Goal: Task Accomplishment & Management: Use online tool/utility

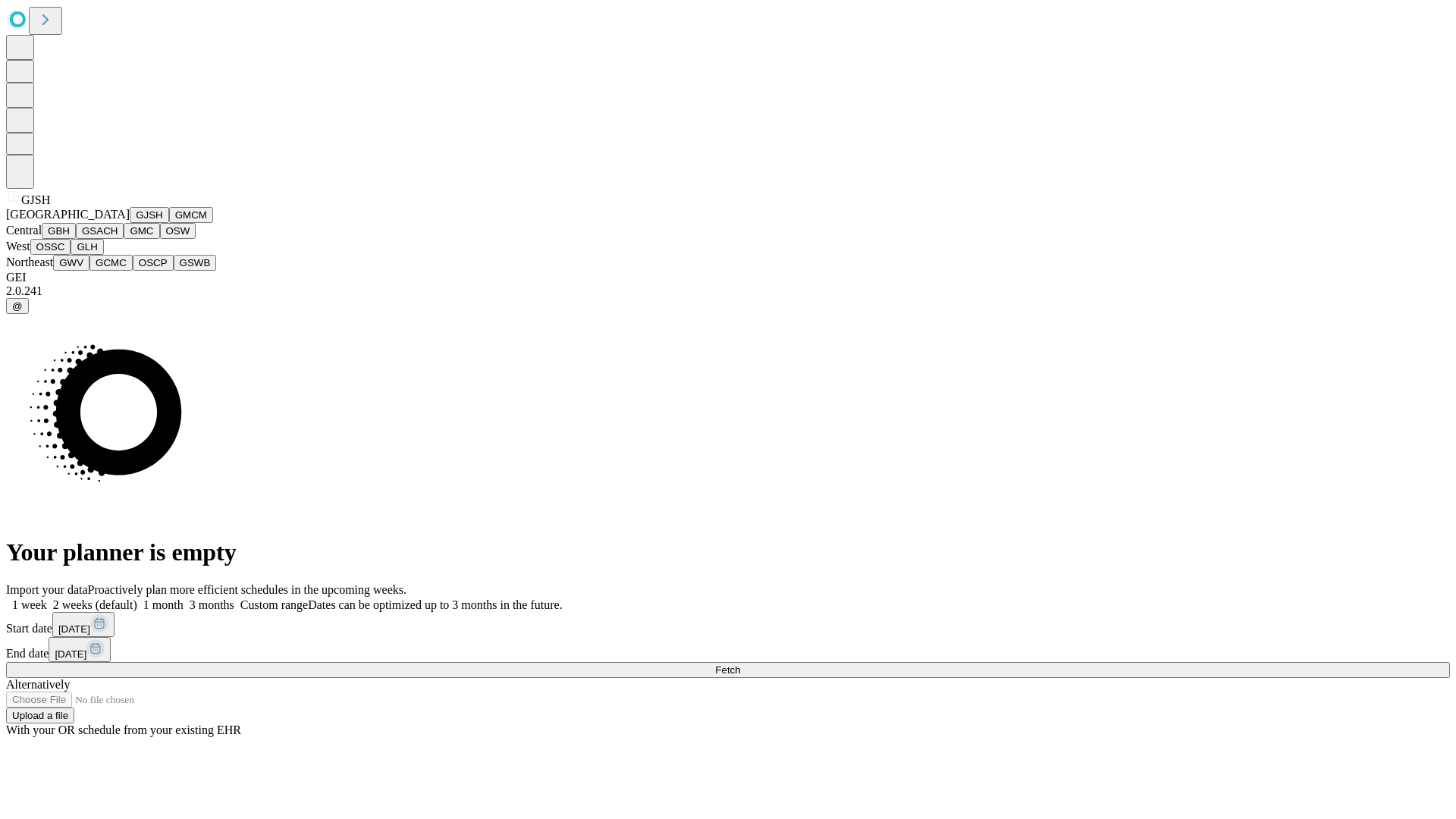
click at [129, 223] on button "GJSH" at bounding box center [149, 215] width 39 height 16
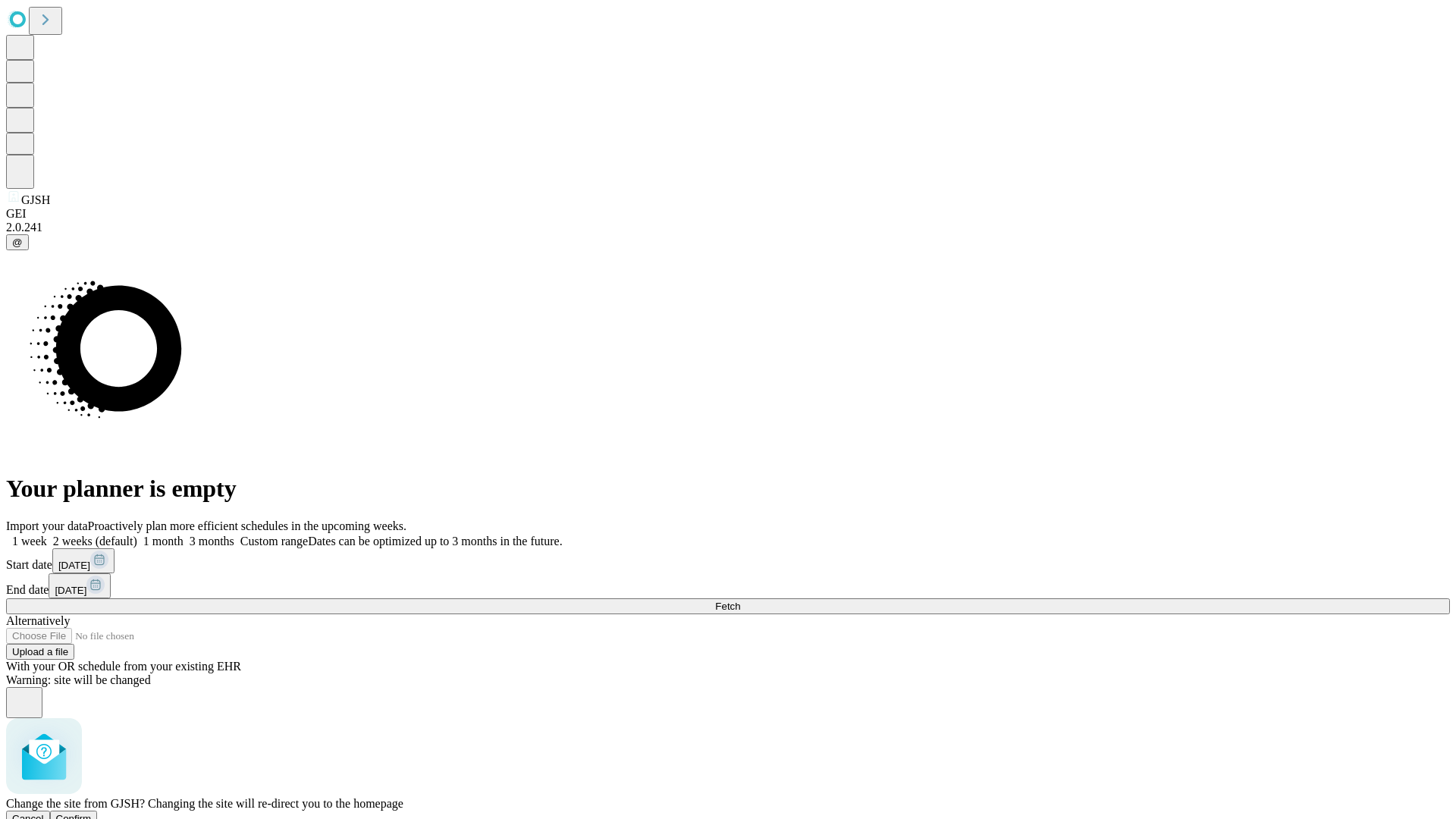
click at [92, 813] on span "Confirm" at bounding box center [74, 818] width 36 height 11
click at [184, 535] on label "1 month" at bounding box center [160, 541] width 46 height 13
click at [740, 601] on span "Fetch" at bounding box center [728, 606] width 25 height 11
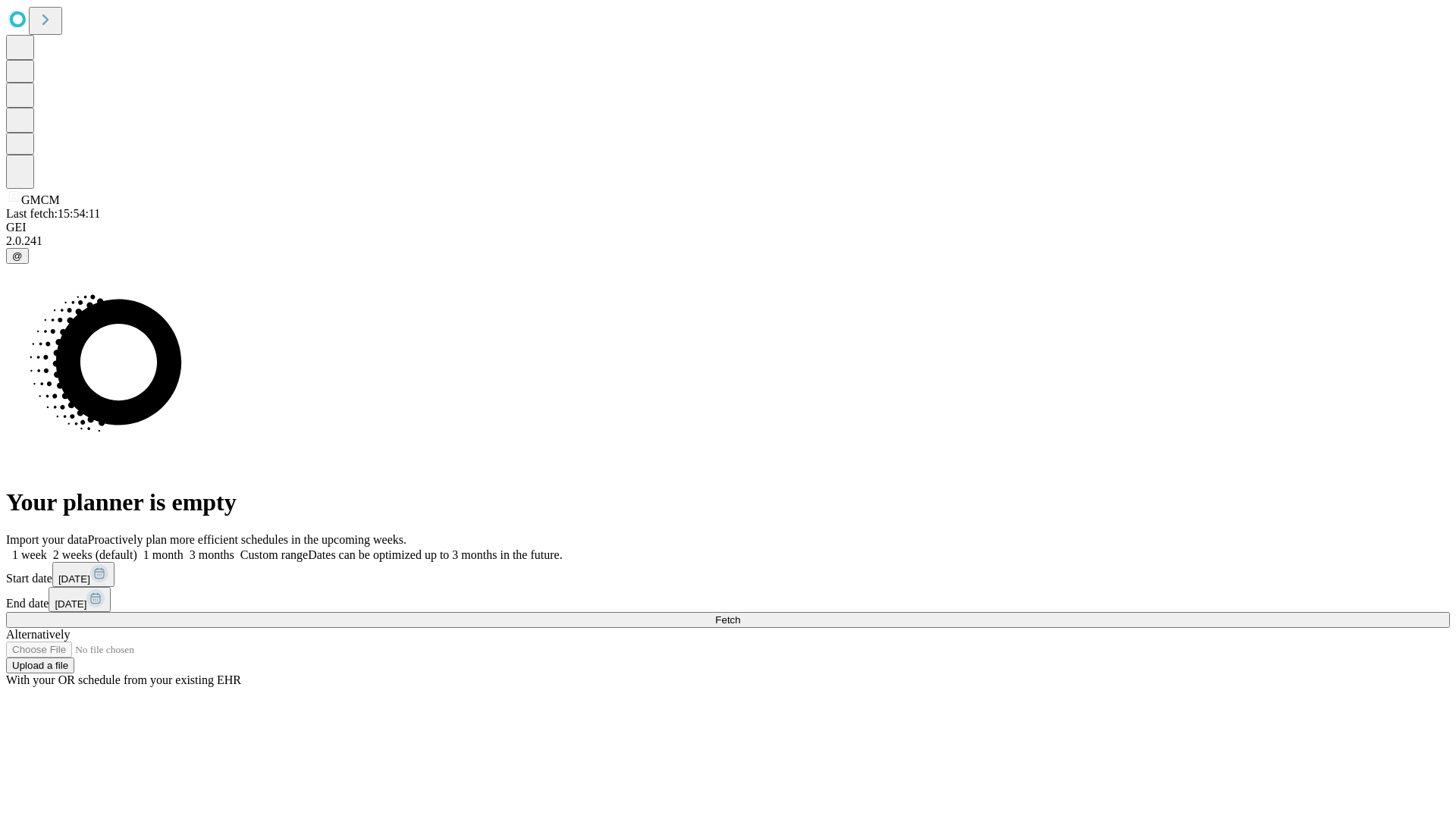
click at [184, 549] on label "1 month" at bounding box center [160, 555] width 46 height 13
click at [740, 614] on span "Fetch" at bounding box center [728, 620] width 25 height 11
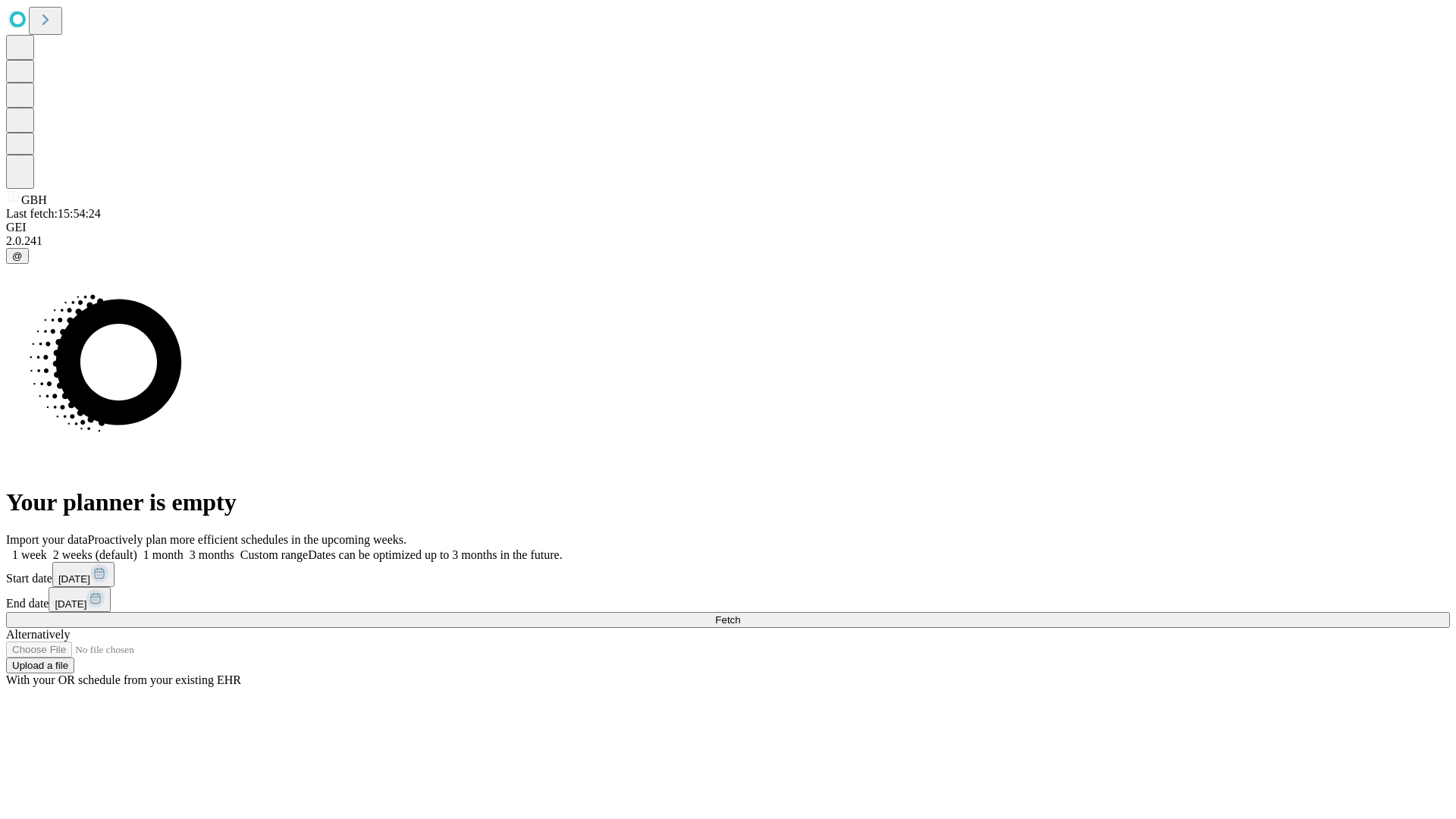
click at [740, 614] on span "Fetch" at bounding box center [728, 620] width 25 height 11
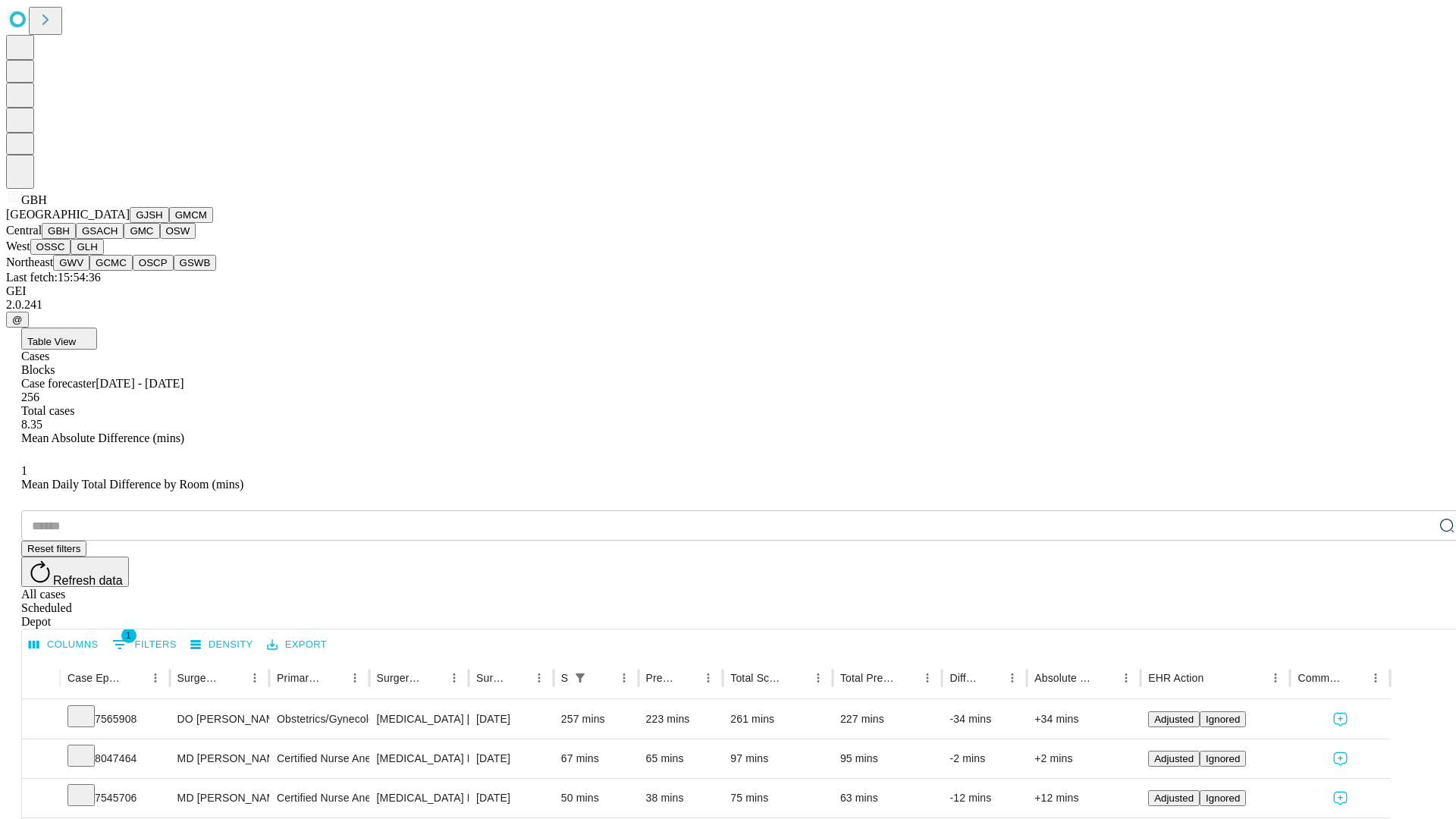
click at [117, 239] on button "GSACH" at bounding box center [100, 231] width 47 height 16
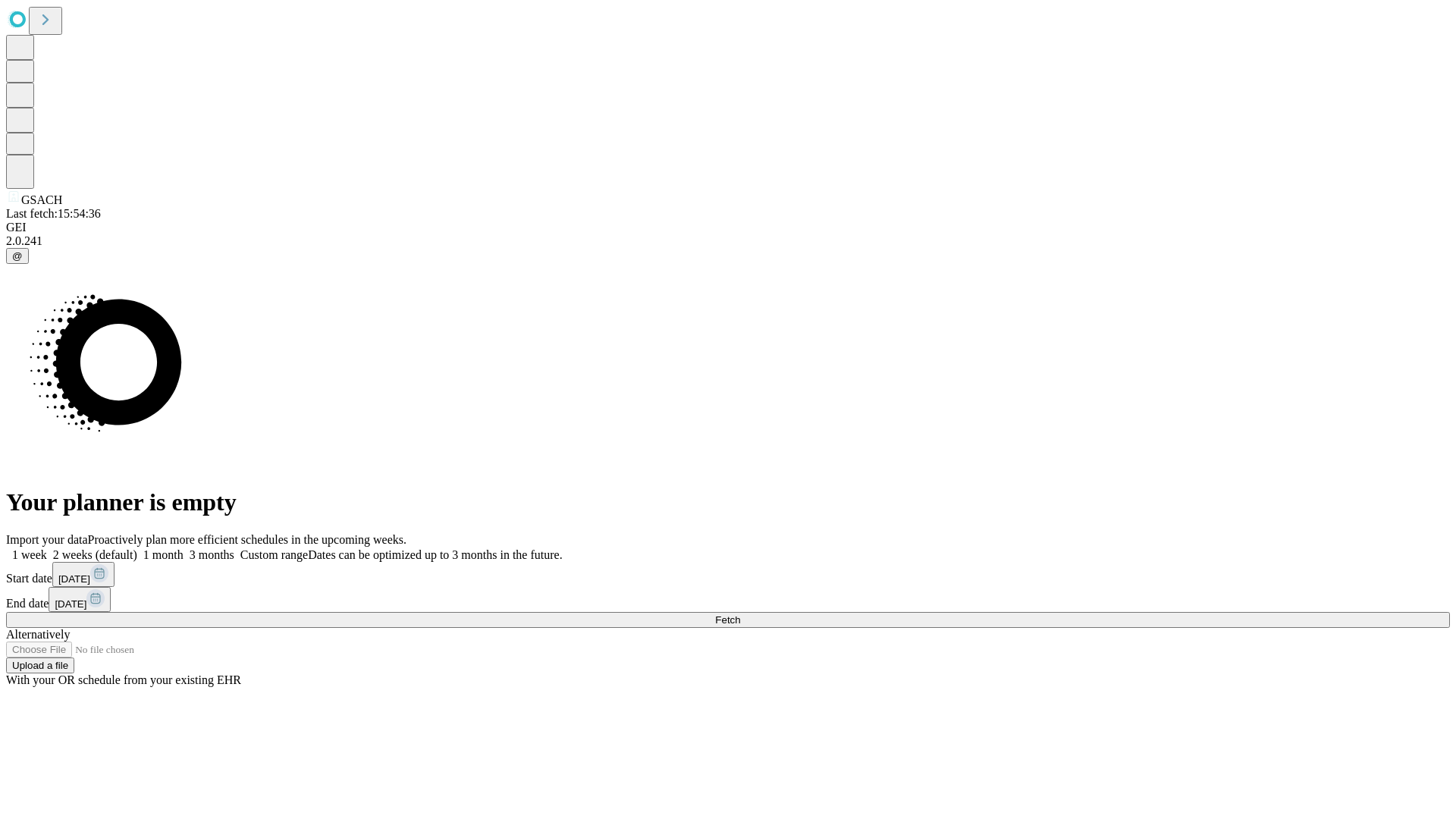
click at [184, 549] on label "1 month" at bounding box center [160, 555] width 46 height 13
click at [740, 614] on span "Fetch" at bounding box center [728, 620] width 25 height 11
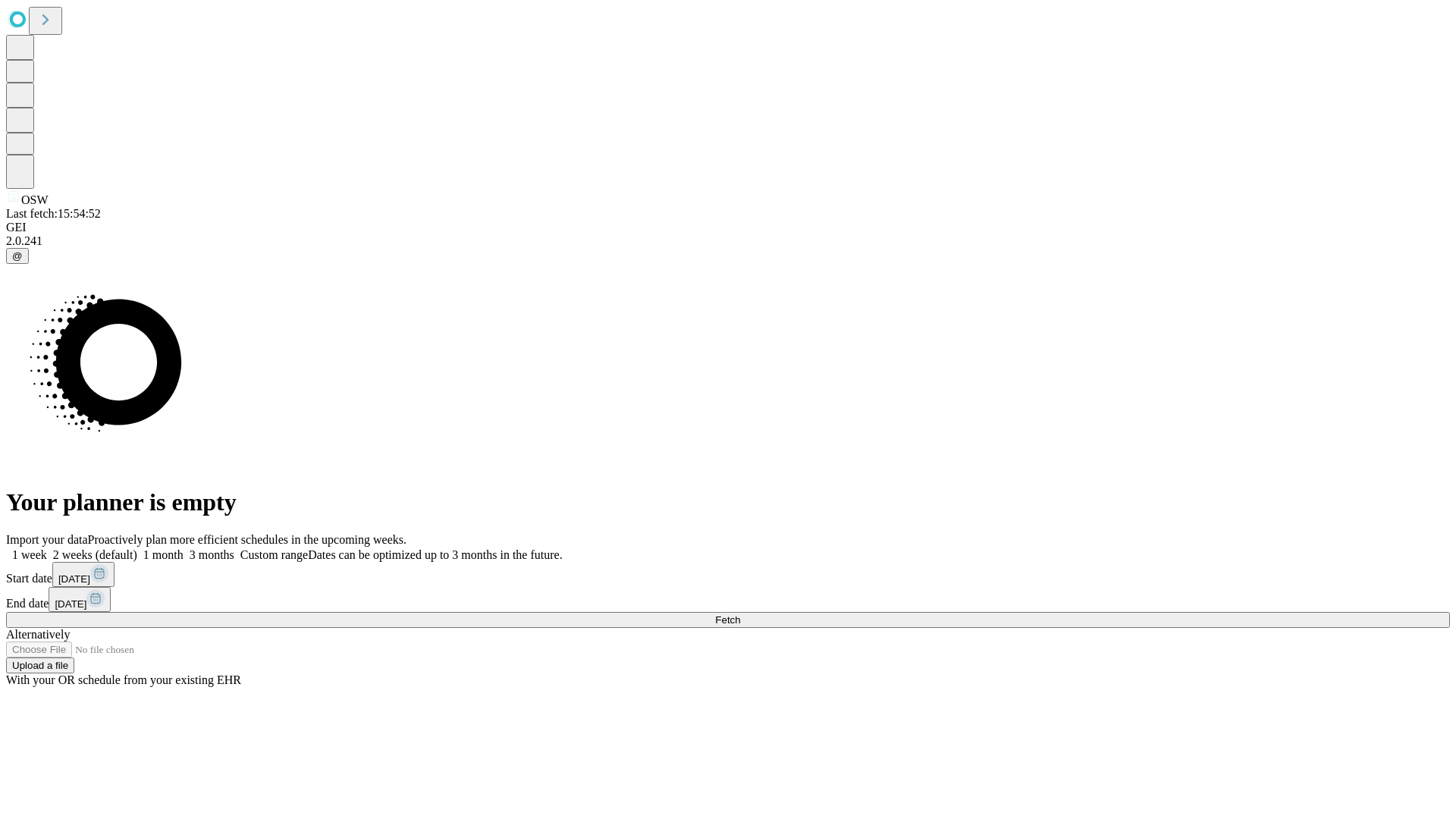
click at [740, 614] on span "Fetch" at bounding box center [728, 620] width 25 height 11
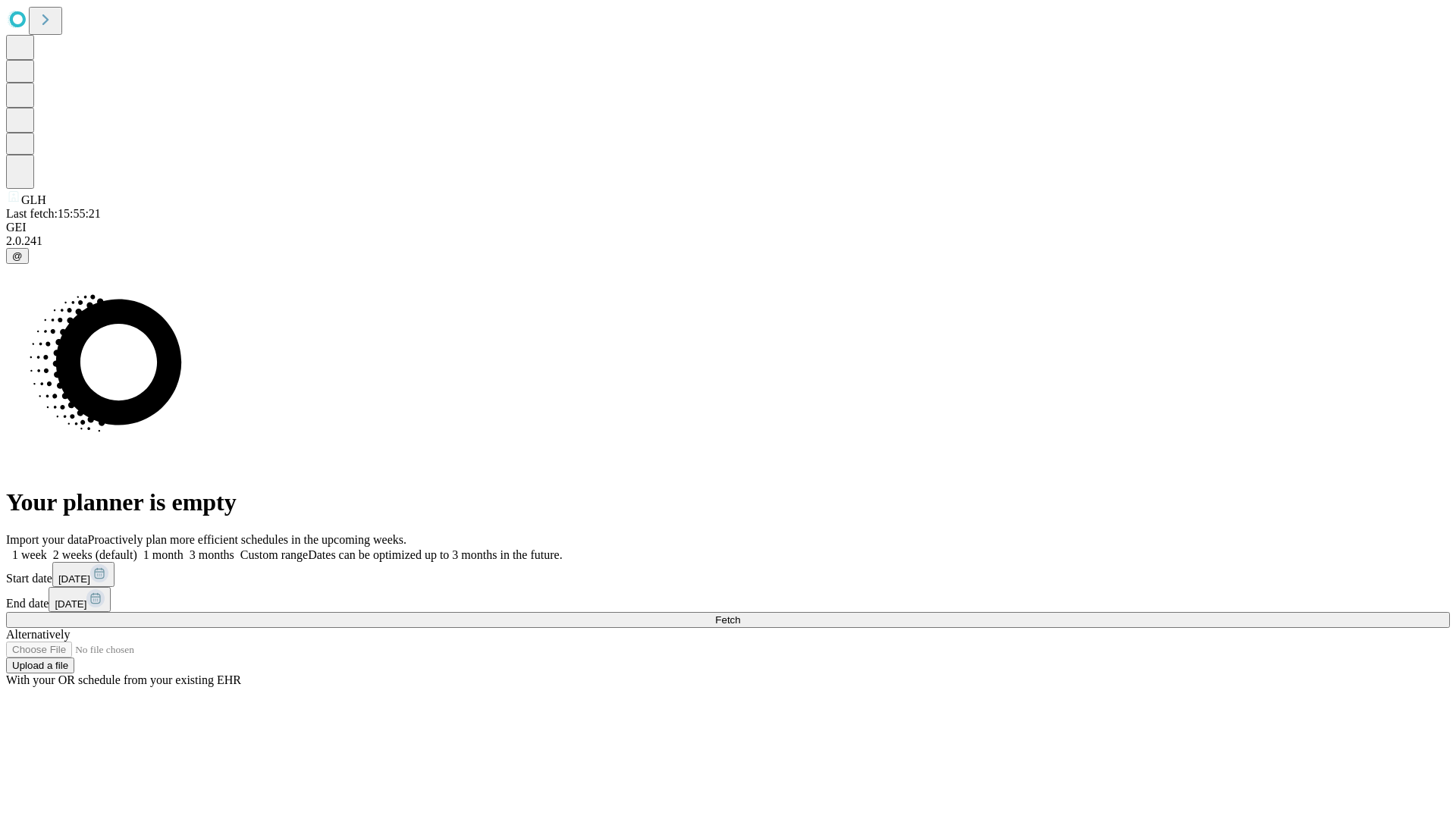
click at [184, 549] on label "1 month" at bounding box center [160, 555] width 46 height 13
click at [740, 614] on span "Fetch" at bounding box center [728, 620] width 25 height 11
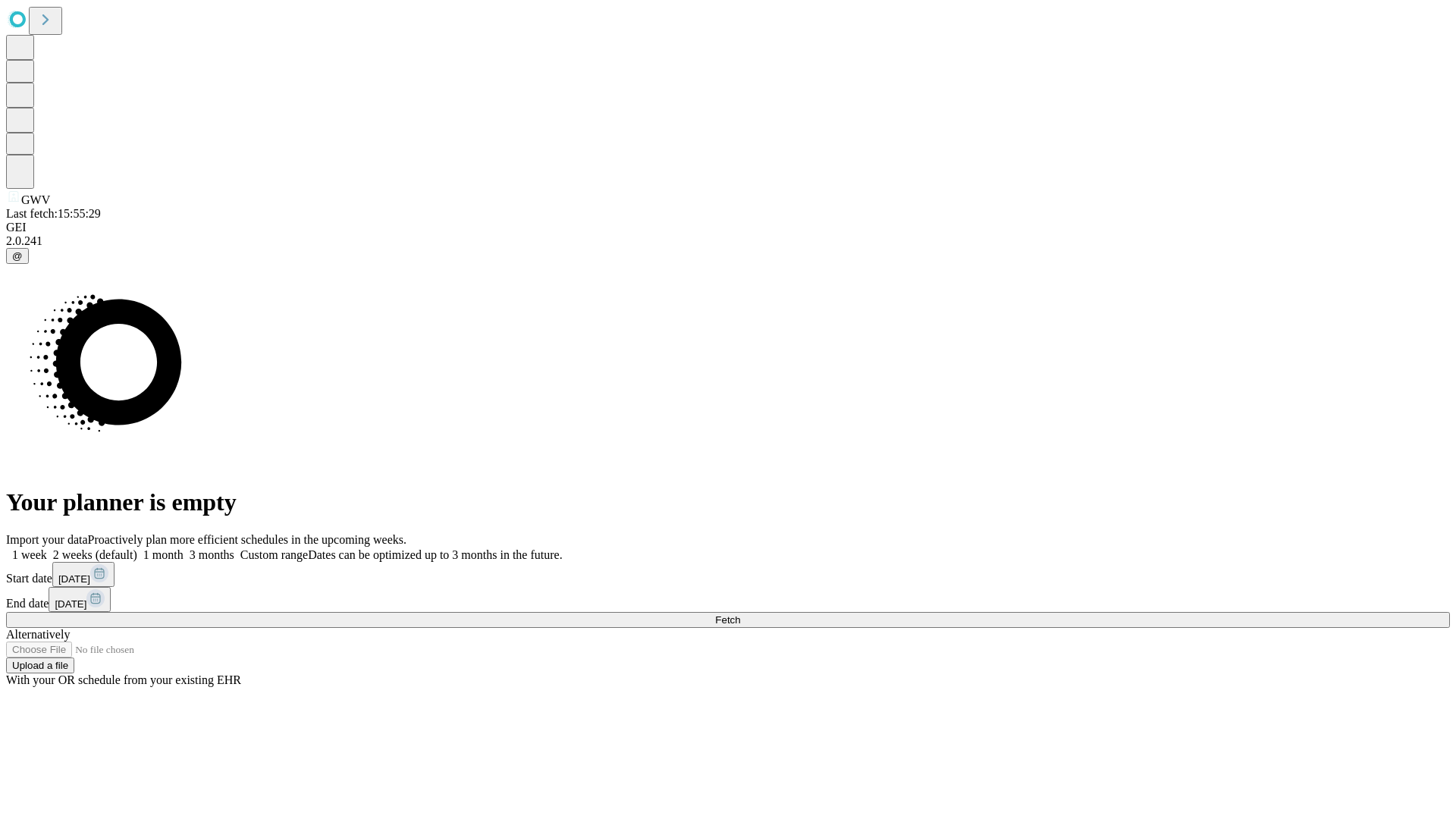
click at [184, 549] on label "1 month" at bounding box center [160, 555] width 46 height 13
click at [740, 614] on span "Fetch" at bounding box center [728, 620] width 25 height 11
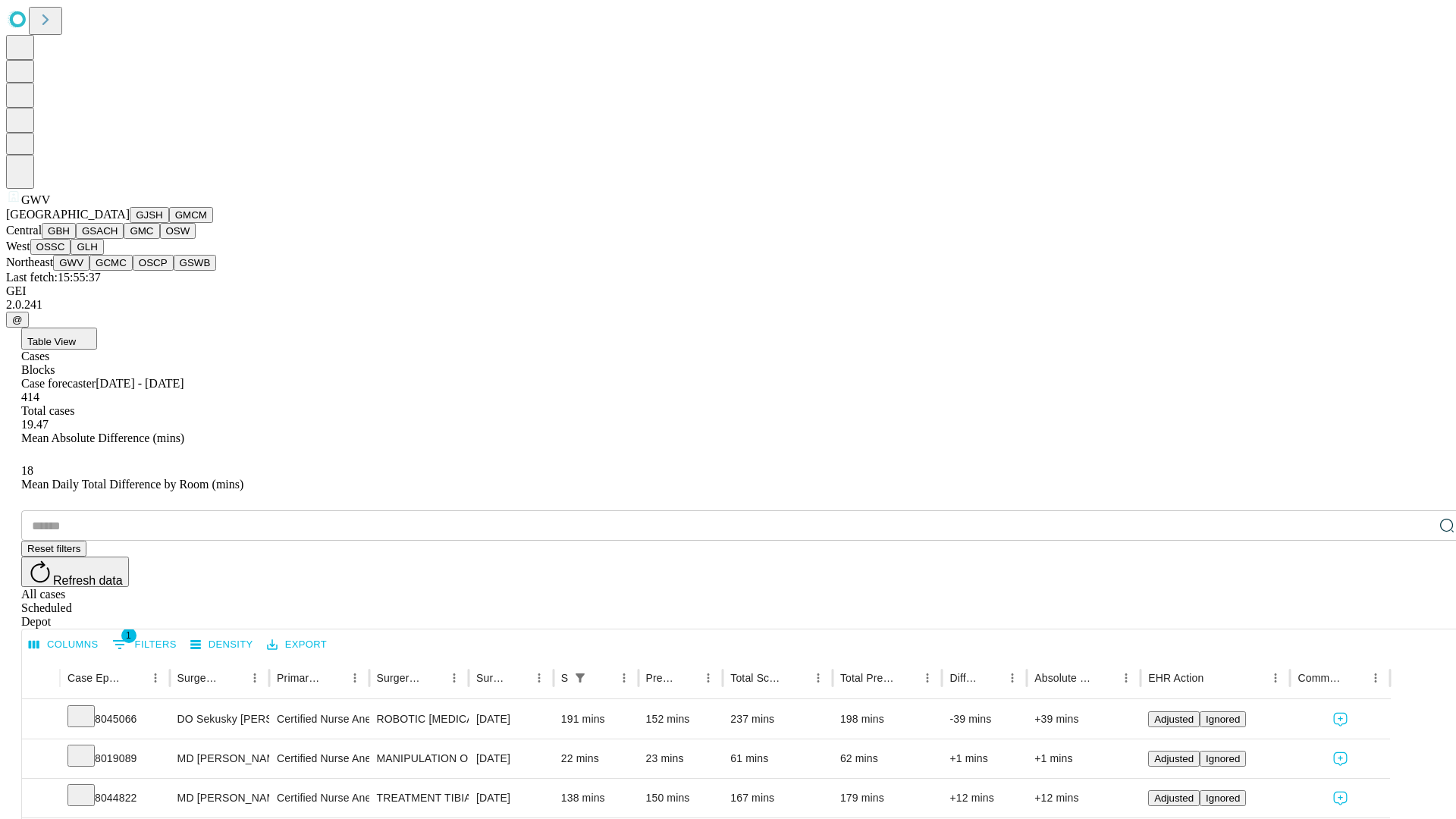
click at [117, 270] on button "GCMC" at bounding box center [111, 263] width 43 height 16
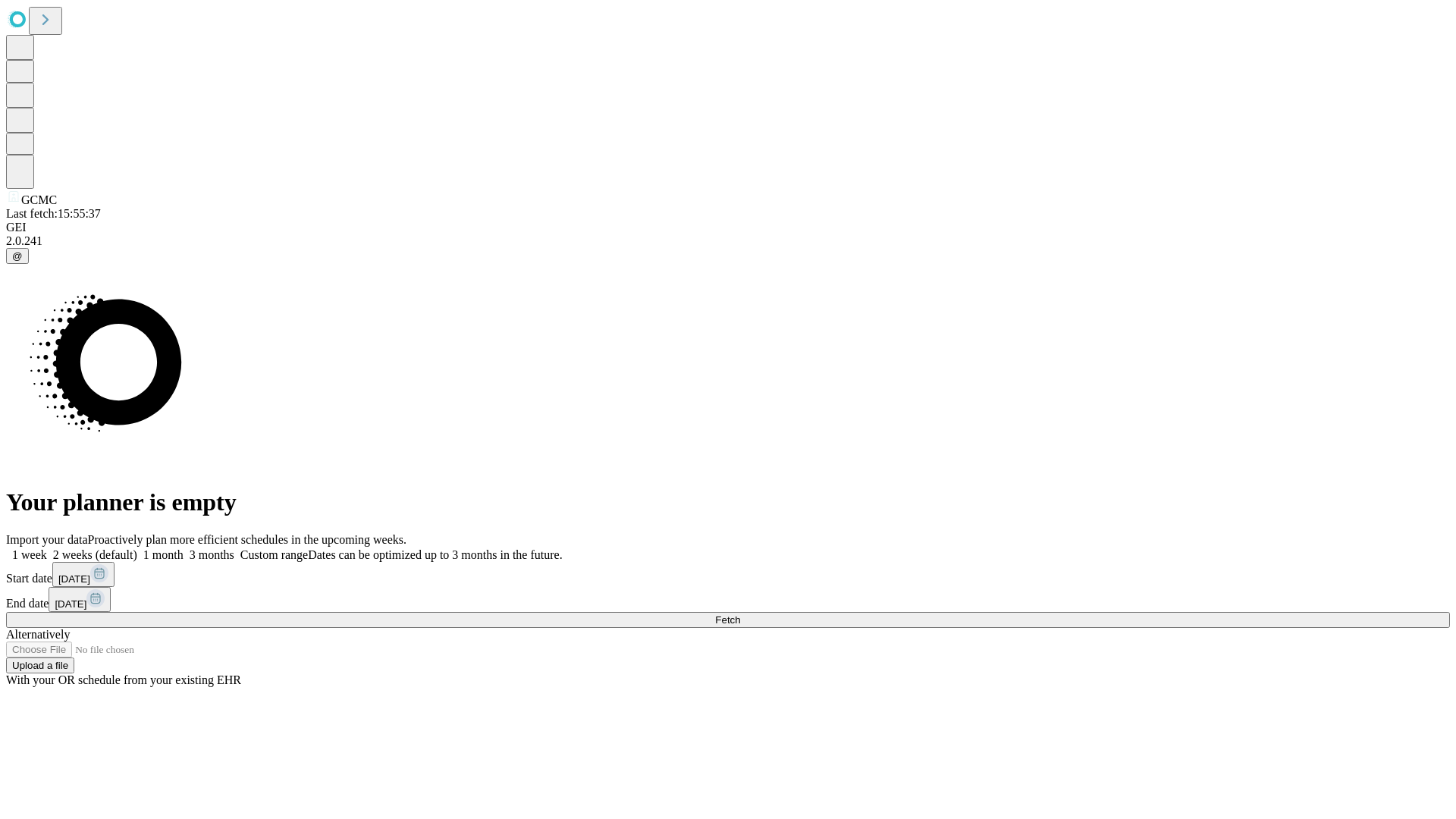
click at [184, 549] on label "1 month" at bounding box center [160, 555] width 46 height 13
click at [740, 614] on span "Fetch" at bounding box center [728, 620] width 25 height 11
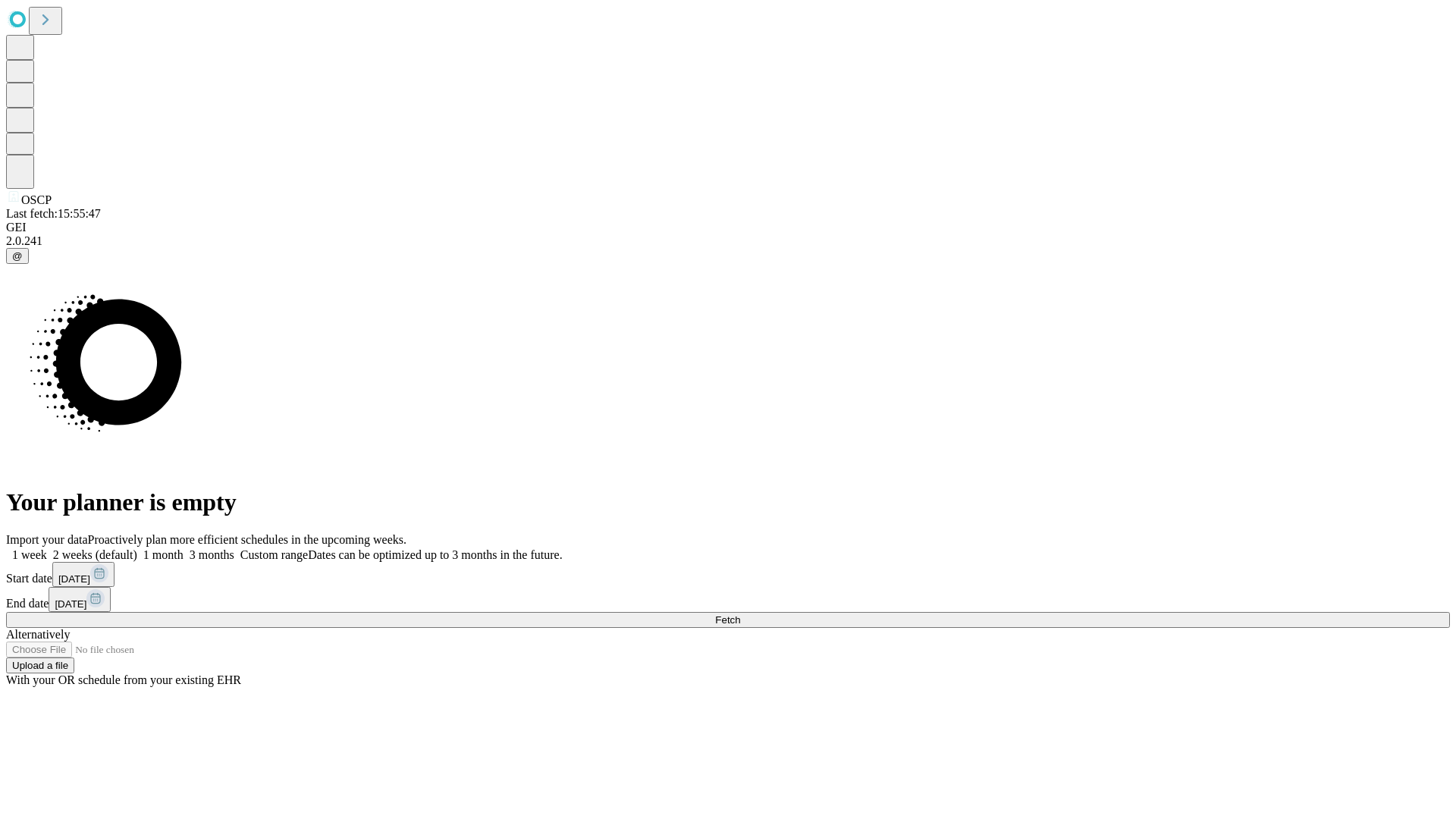
click at [184, 549] on label "1 month" at bounding box center [160, 555] width 46 height 13
click at [740, 614] on span "Fetch" at bounding box center [728, 620] width 25 height 11
